Goal: Transaction & Acquisition: Obtain resource

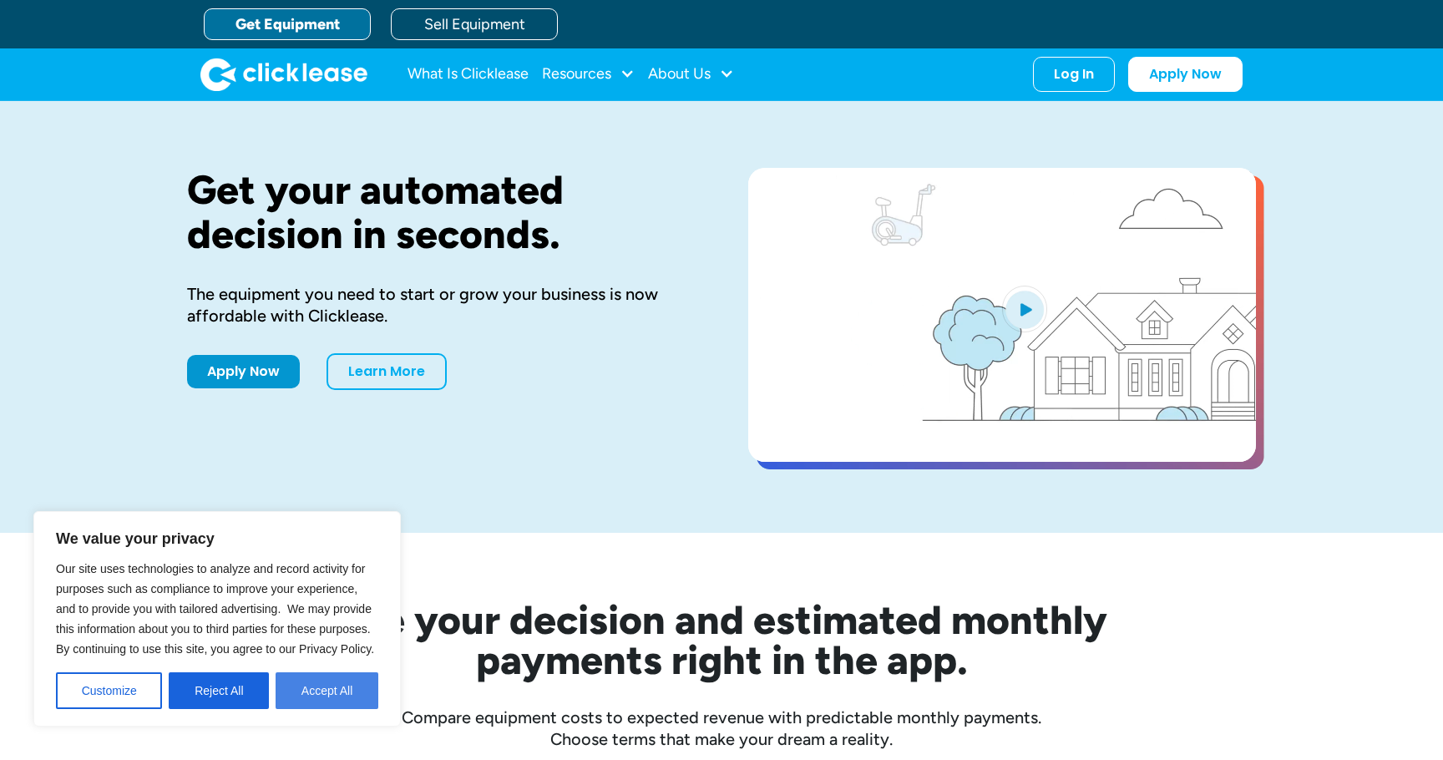
click at [331, 701] on button "Accept All" at bounding box center [327, 690] width 103 height 37
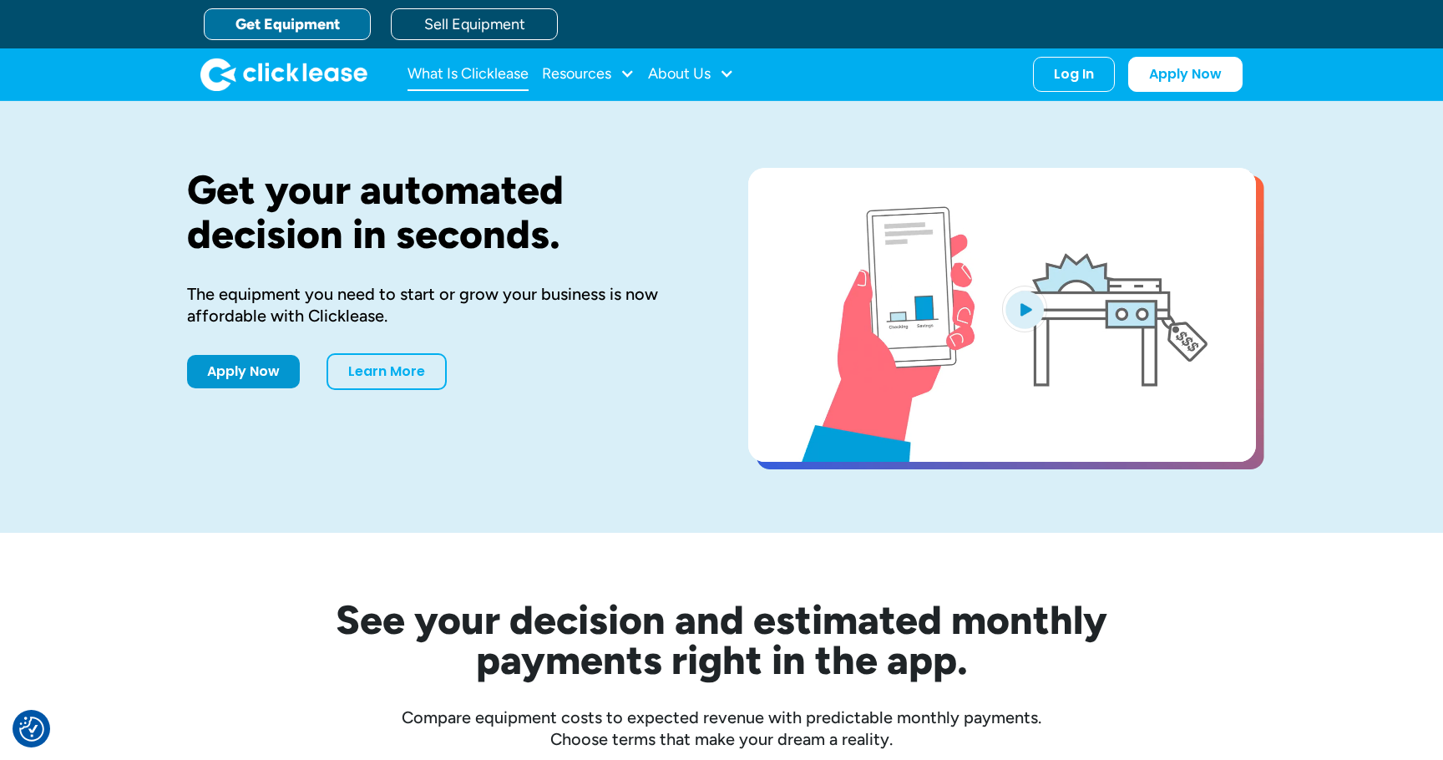
click at [509, 78] on link "What Is Clicklease" at bounding box center [467, 74] width 121 height 33
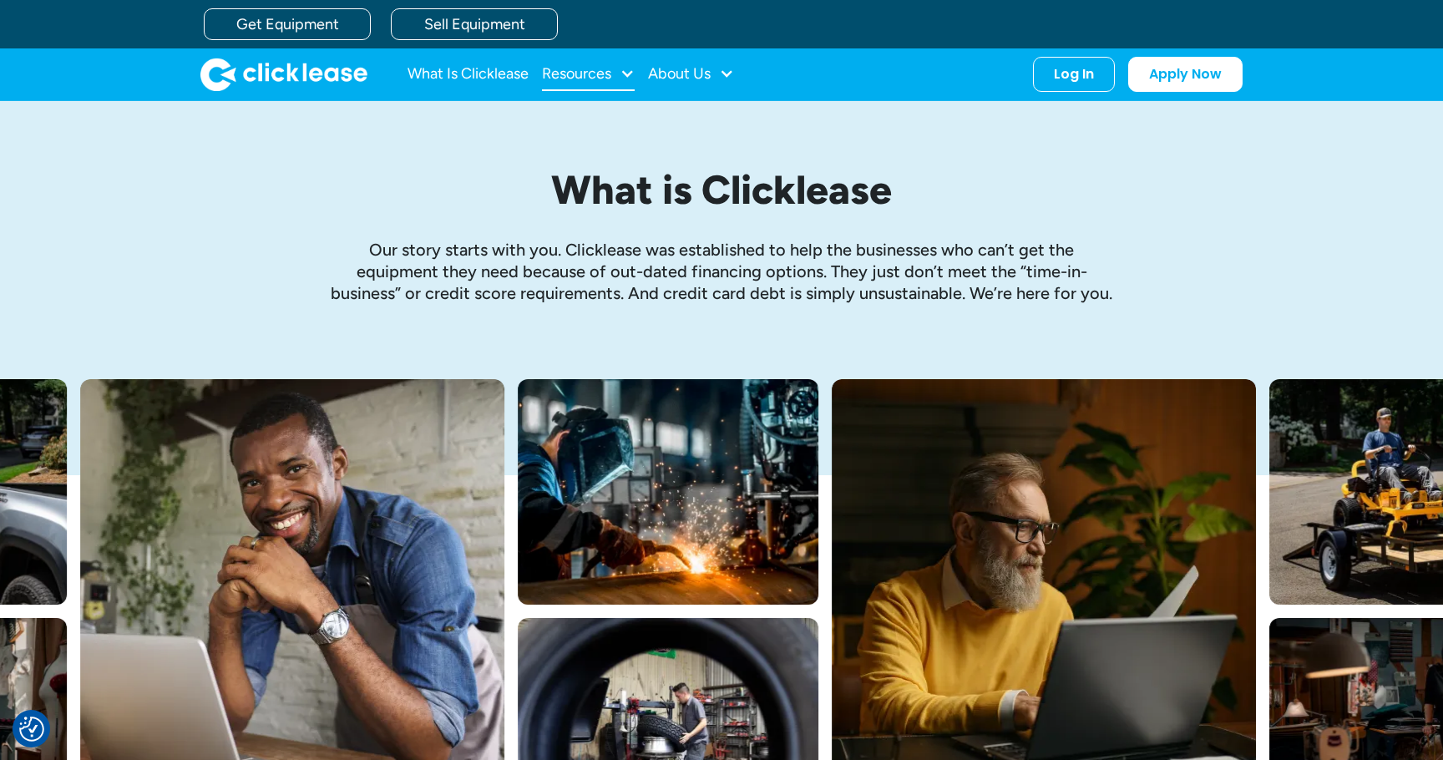
click at [598, 73] on div "Resources" at bounding box center [576, 73] width 69 height 0
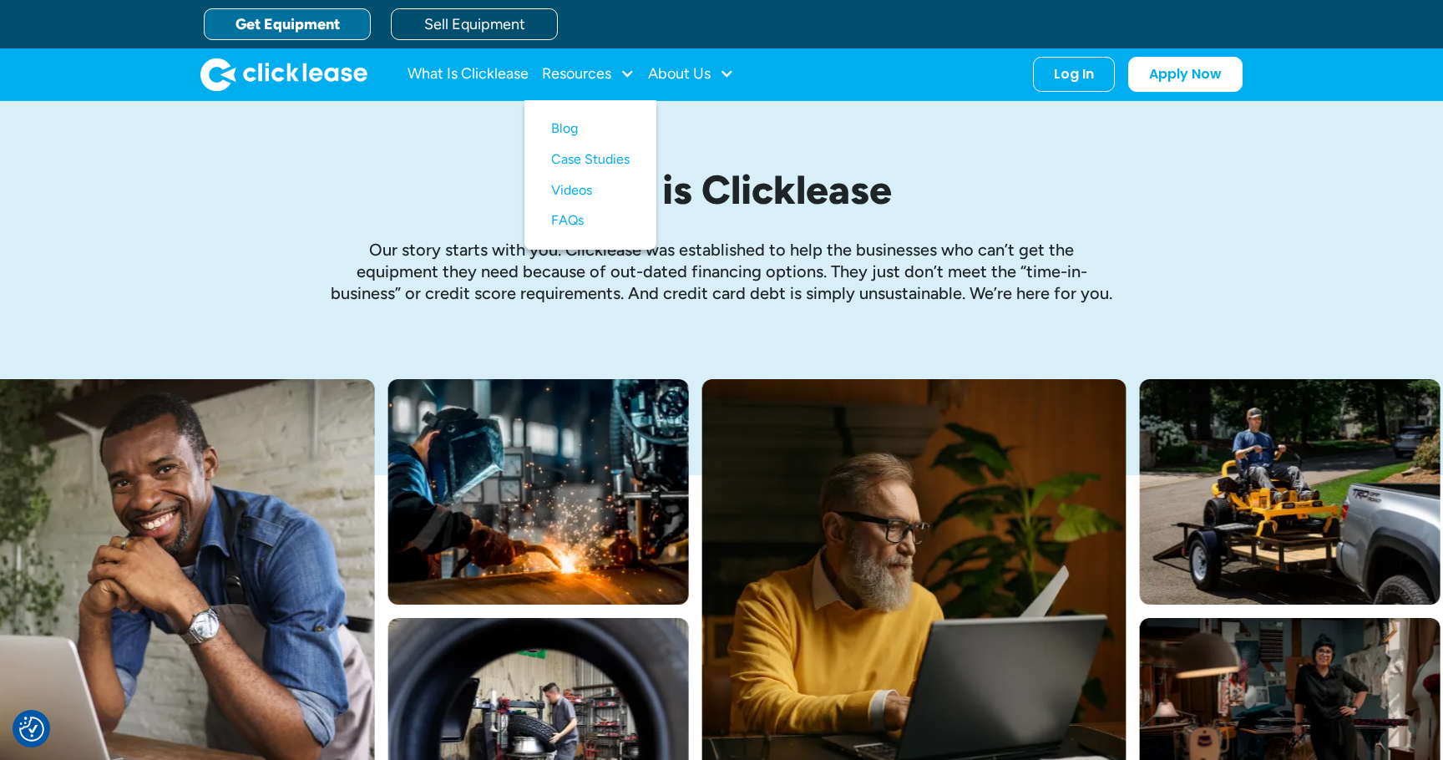
click at [286, 33] on link "Get Equipment" at bounding box center [287, 24] width 167 height 32
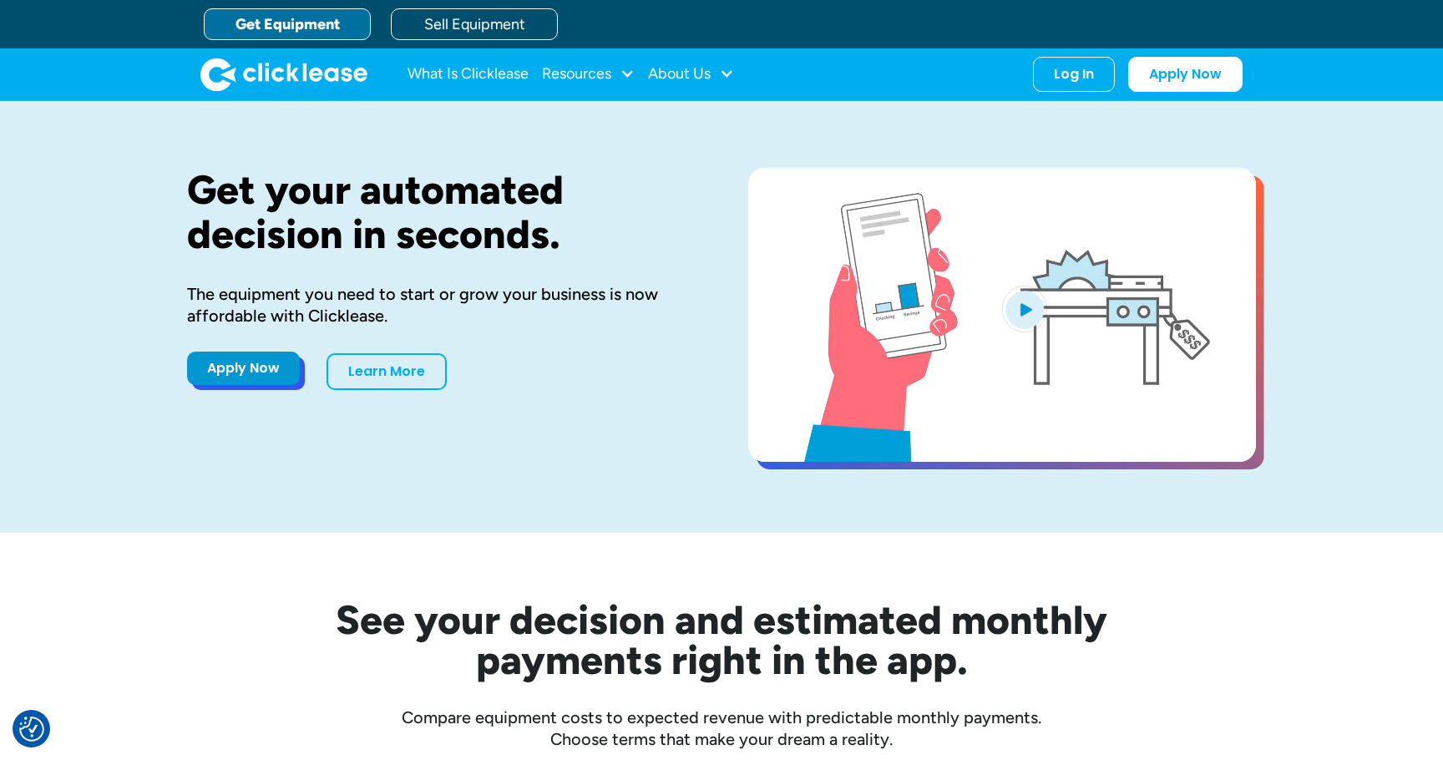
click at [264, 375] on link "Apply Now" at bounding box center [243, 368] width 113 height 33
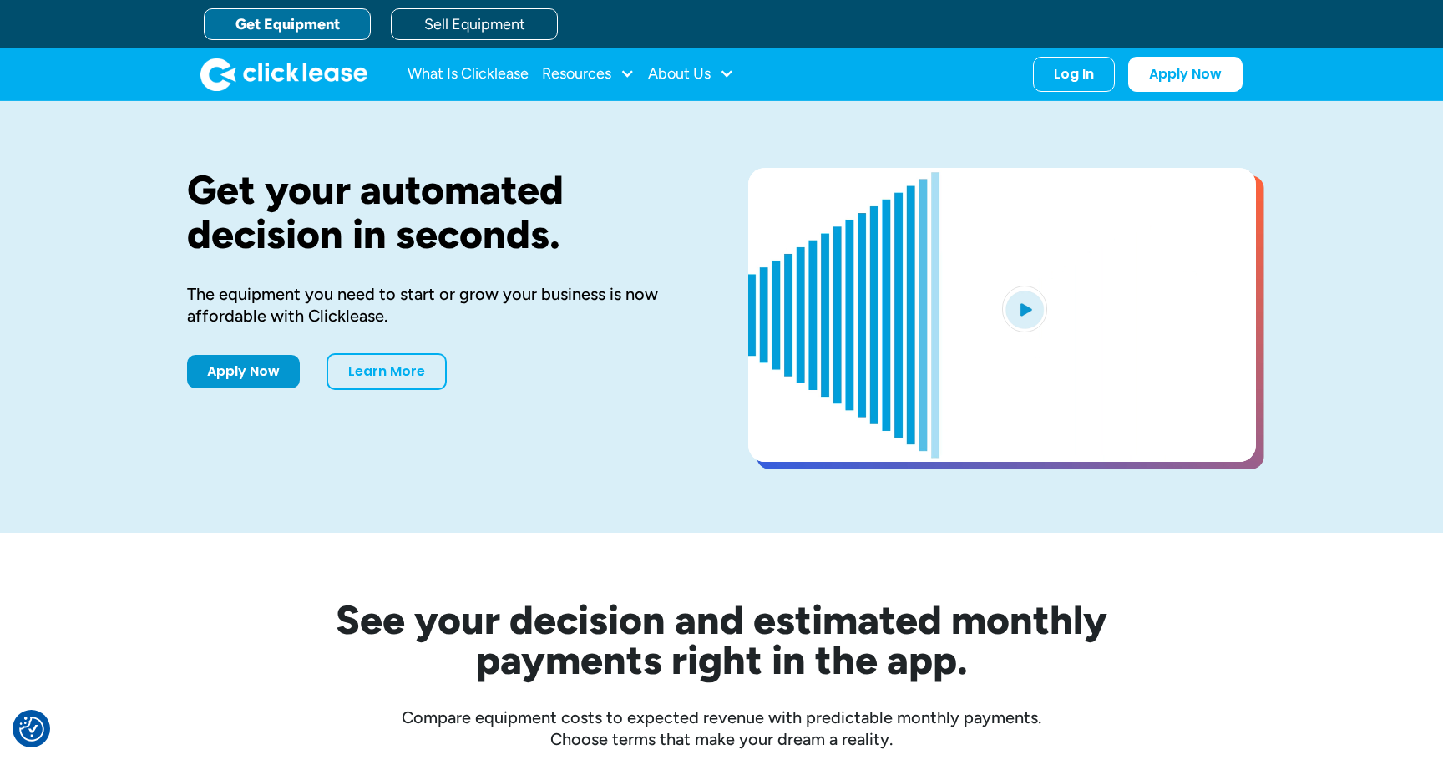
click at [249, 31] on link "Get Equipment" at bounding box center [287, 24] width 167 height 32
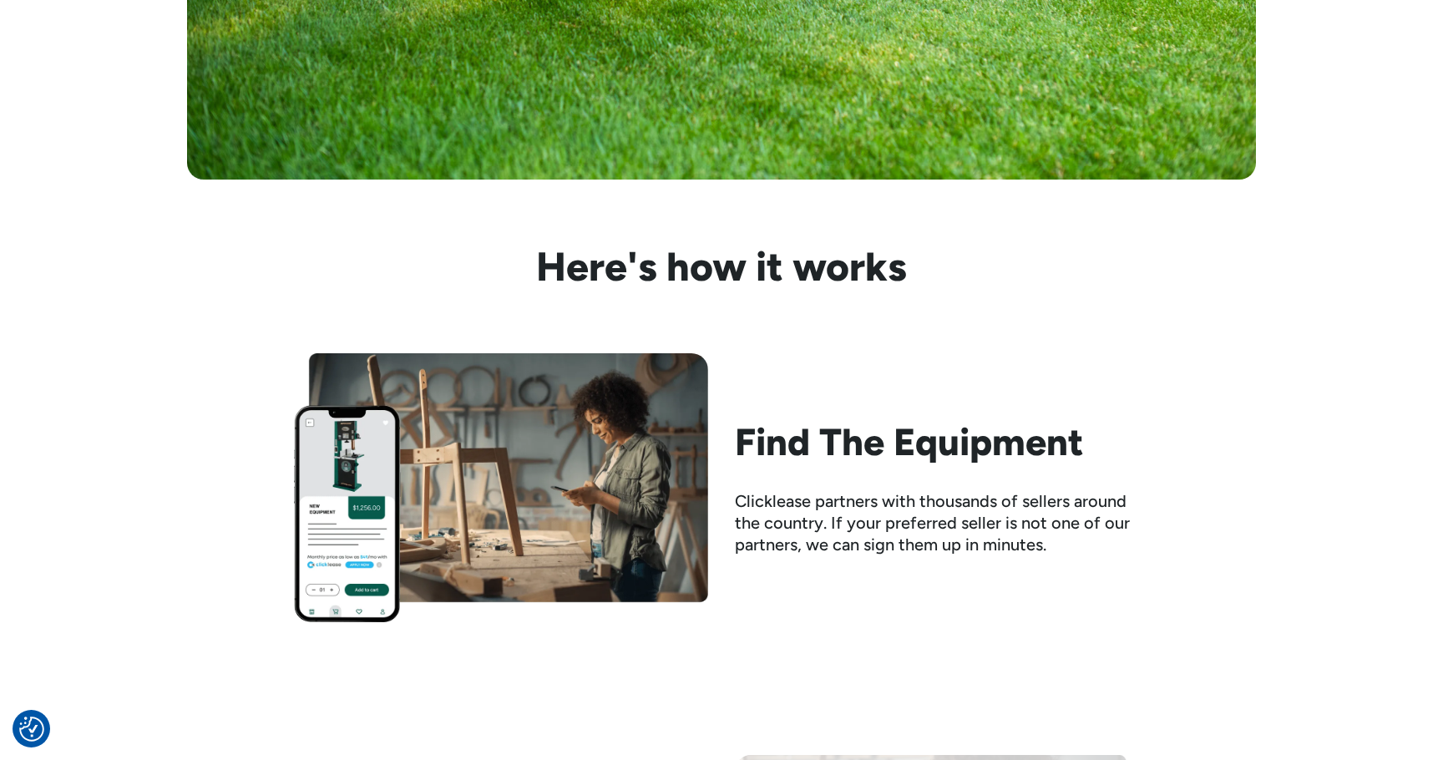
scroll to position [1519, 0]
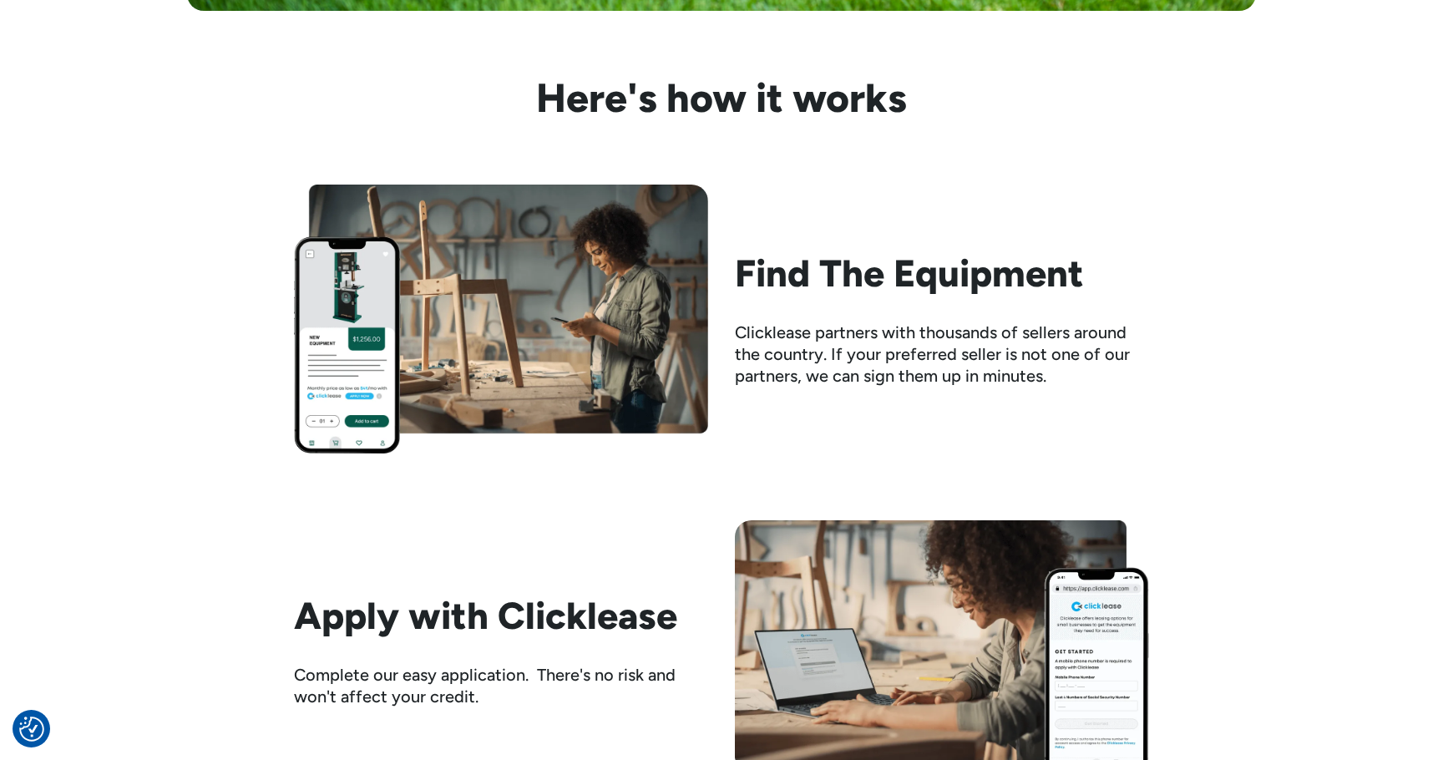
click at [356, 352] on img at bounding box center [501, 319] width 414 height 269
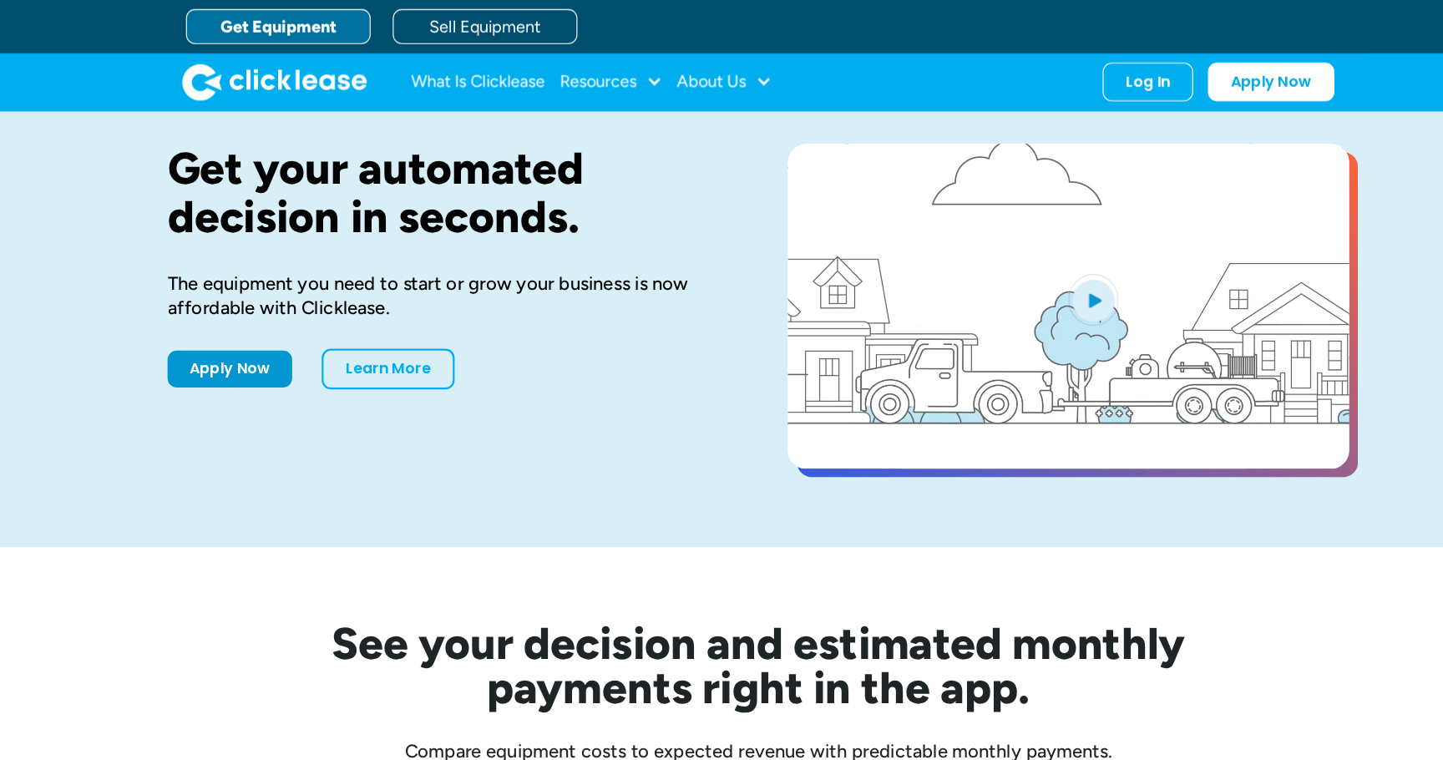
scroll to position [0, 0]
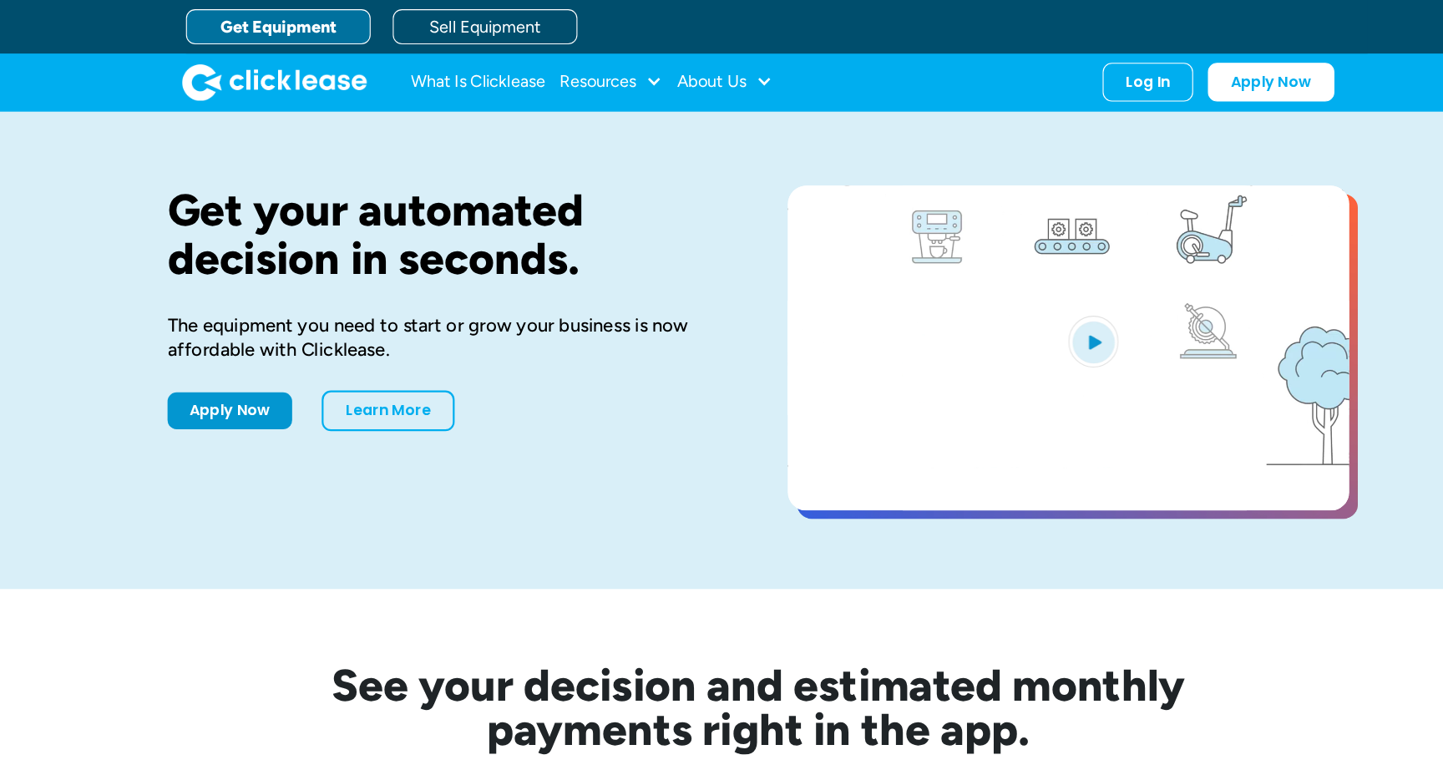
click at [1035, 311] on img "open lightbox" at bounding box center [1024, 309] width 45 height 47
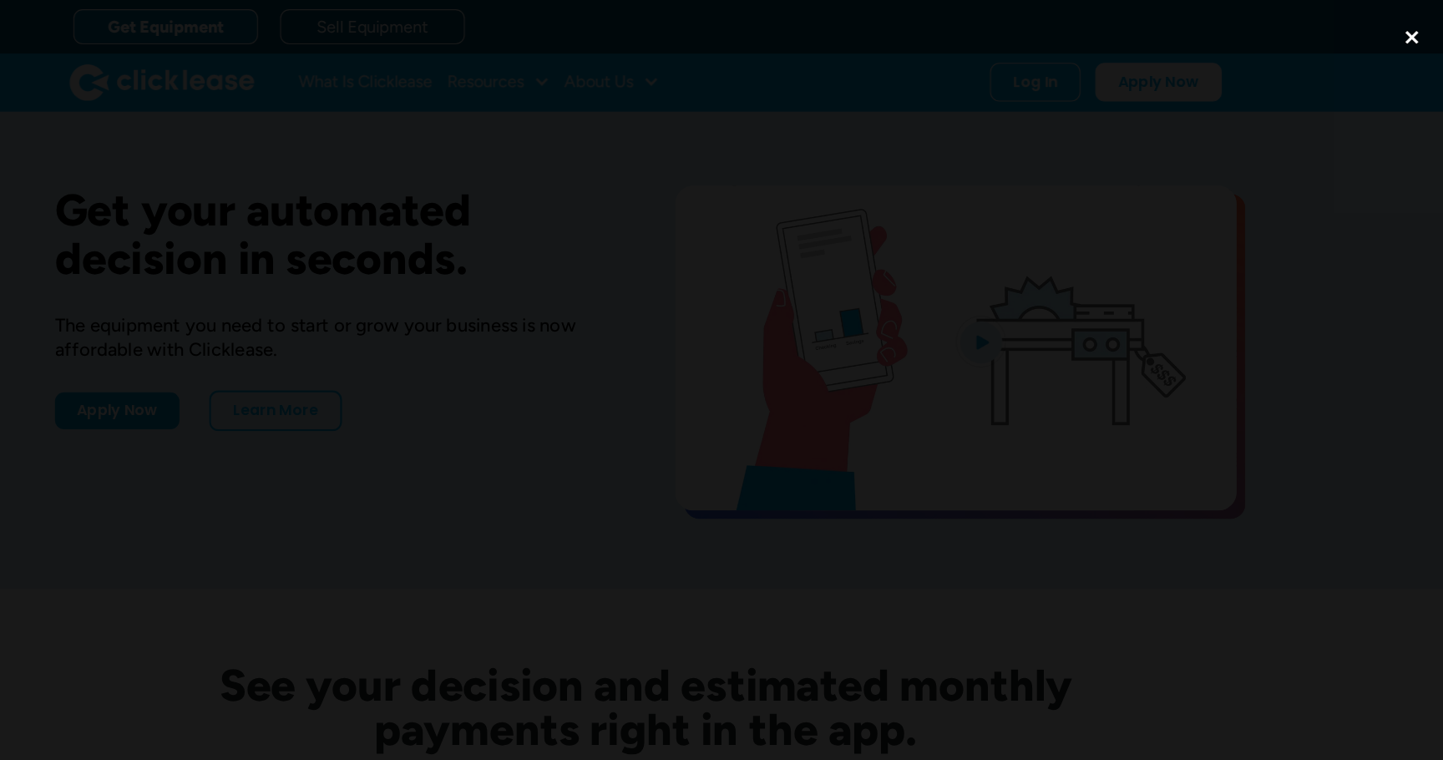
click at [1420, 41] on div "close lightbox" at bounding box center [1414, 33] width 57 height 37
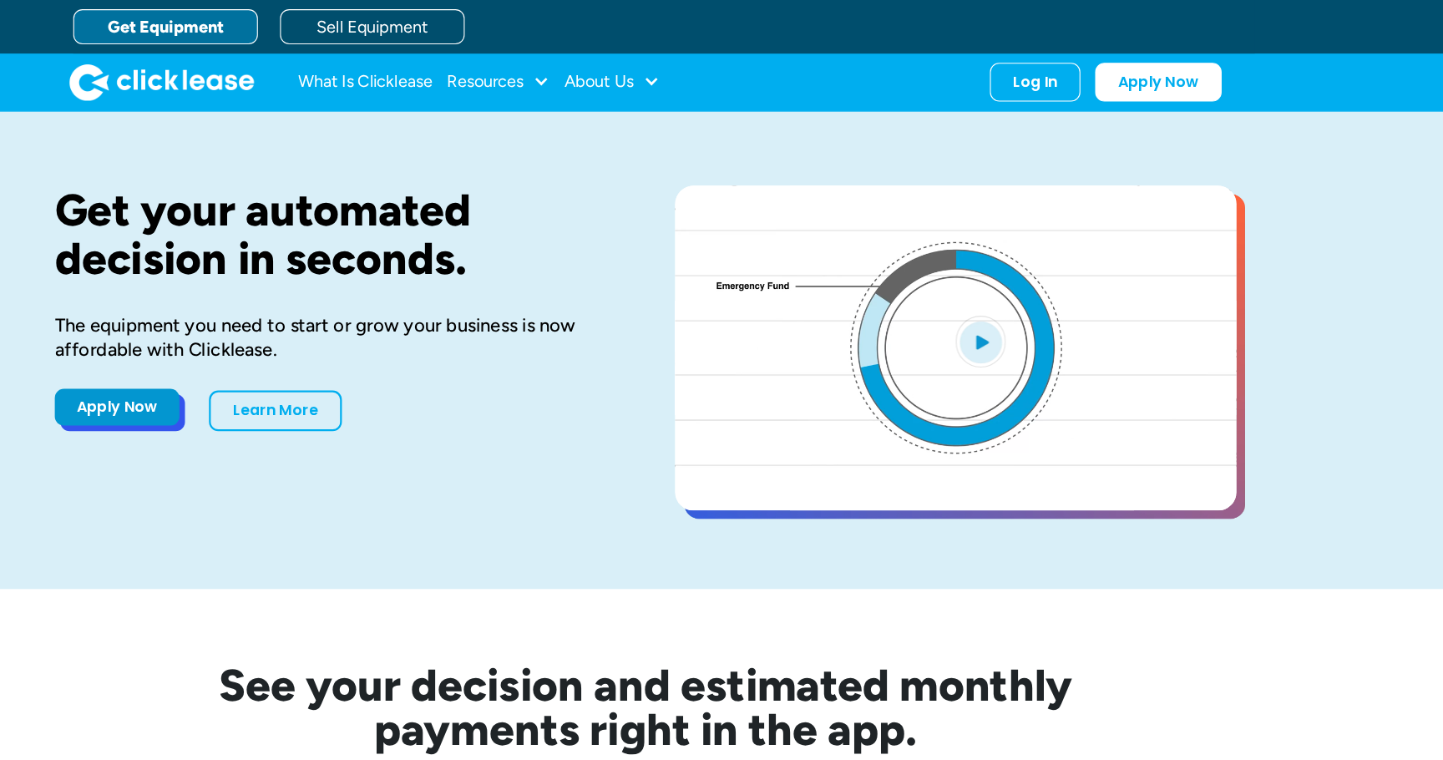
click at [263, 368] on link "Apply Now" at bounding box center [243, 368] width 113 height 33
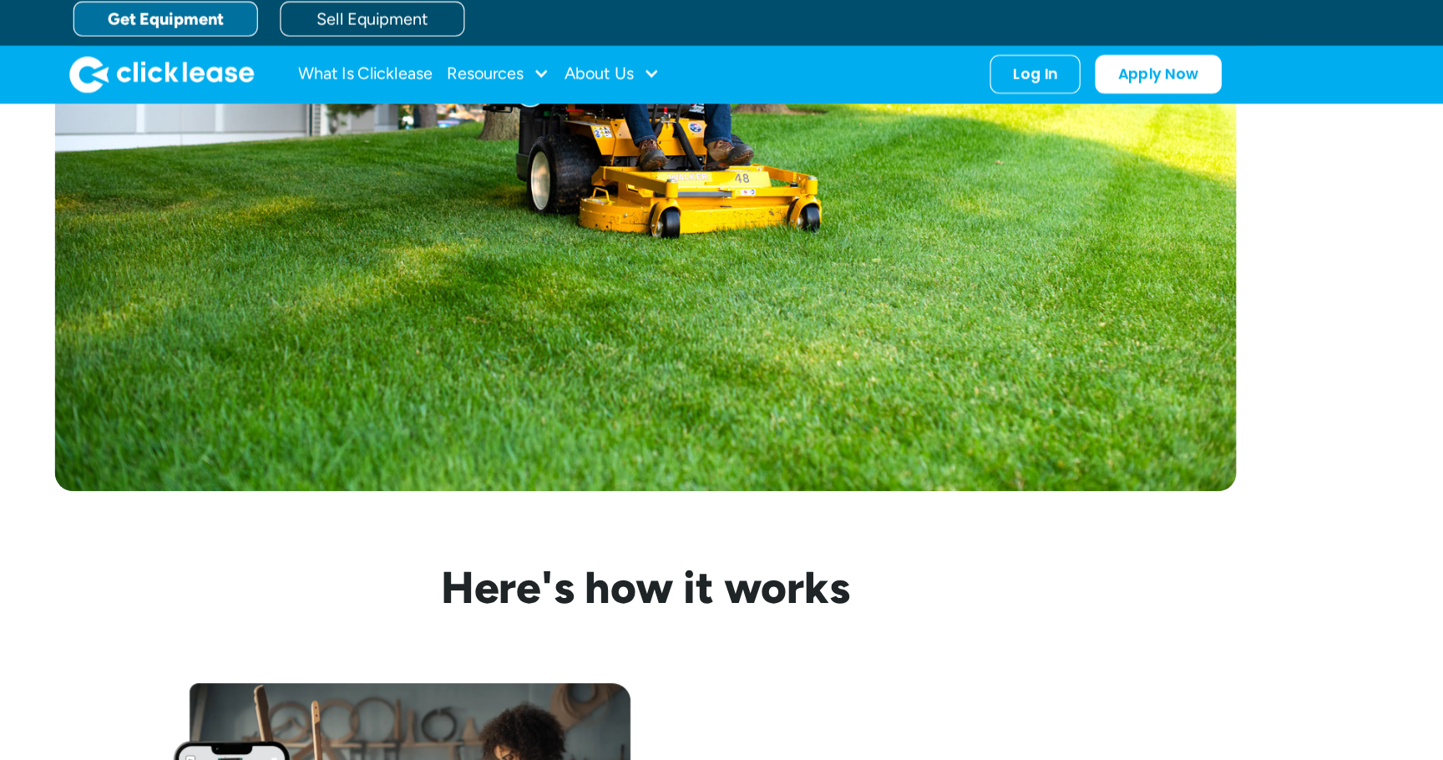
scroll to position [774, 0]
